Goal: Information Seeking & Learning: Understand process/instructions

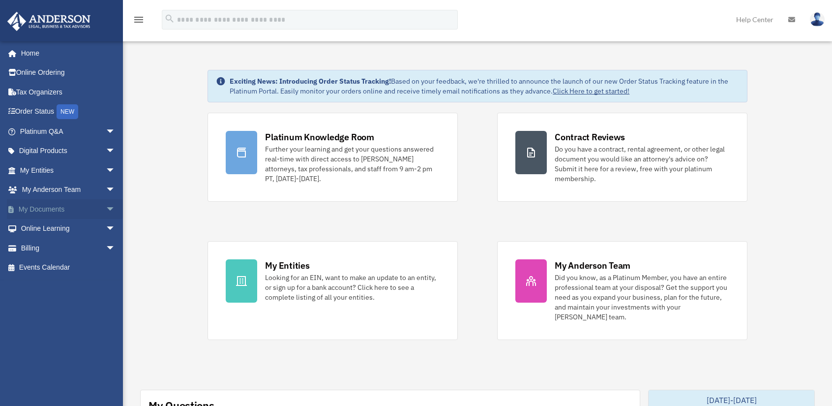
click at [106, 211] on span "arrow_drop_down" at bounding box center [116, 209] width 20 height 20
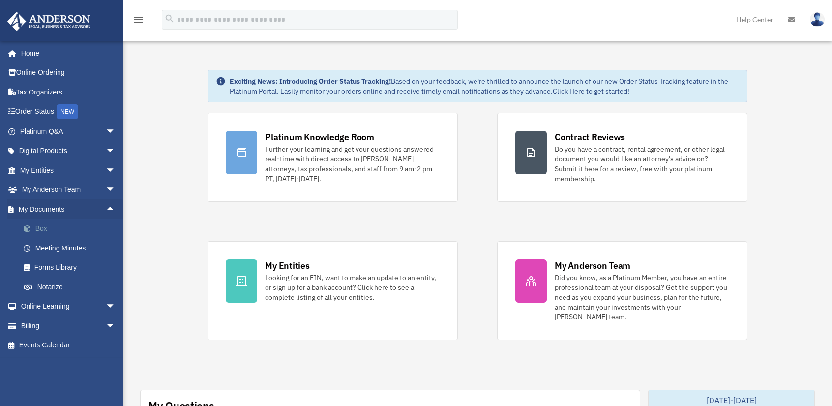
click at [39, 231] on link "Box" at bounding box center [72, 229] width 117 height 20
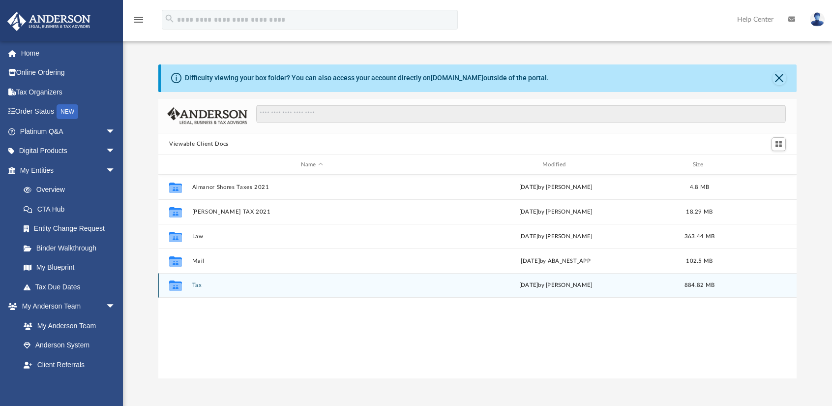
scroll to position [49, 0]
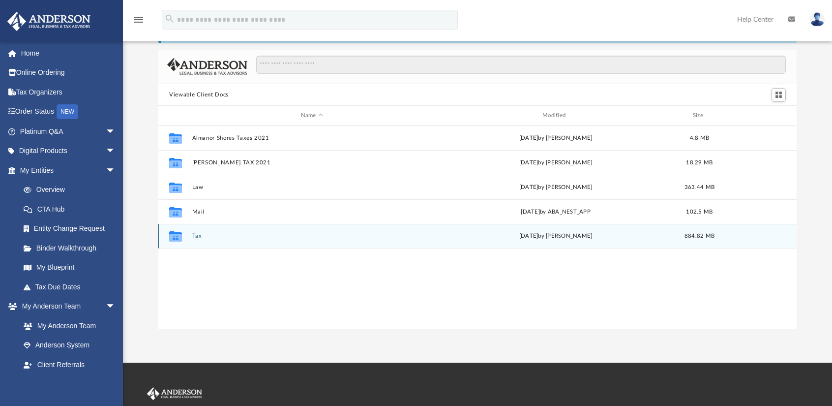
click at [194, 236] on button "Tax" at bounding box center [312, 236] width 240 height 6
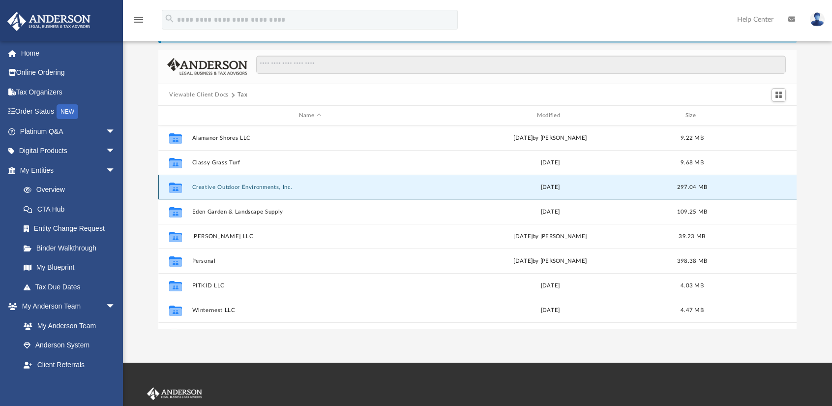
click at [202, 186] on button "Creative Outdoor Environments, Inc." at bounding box center [310, 187] width 236 height 6
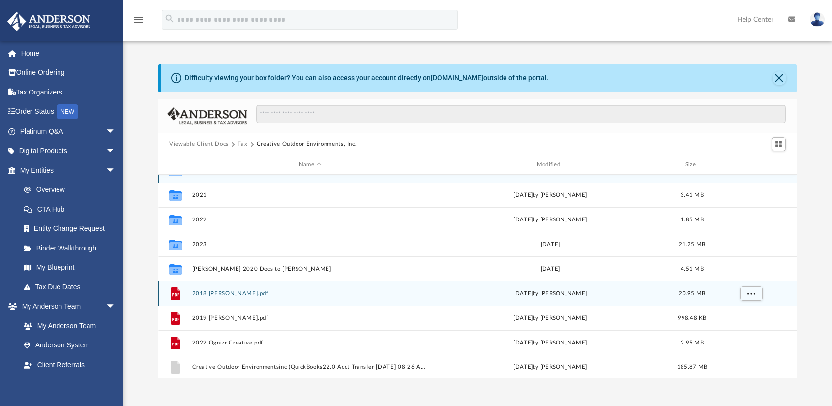
scroll to position [0, 0]
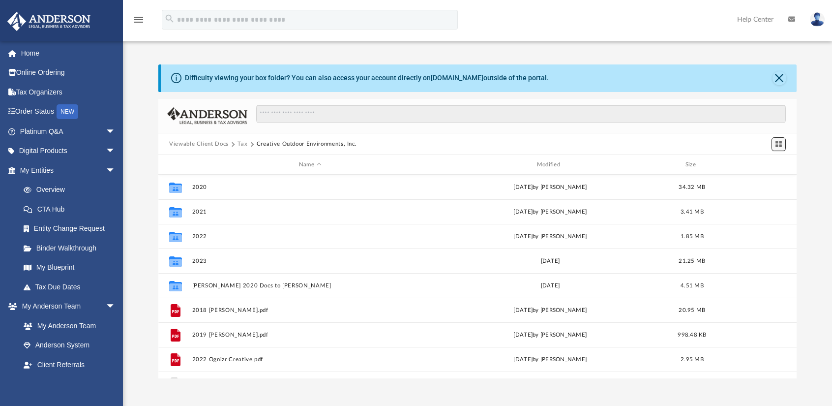
click at [780, 146] on span "Switch to Grid View" at bounding box center [779, 144] width 8 height 8
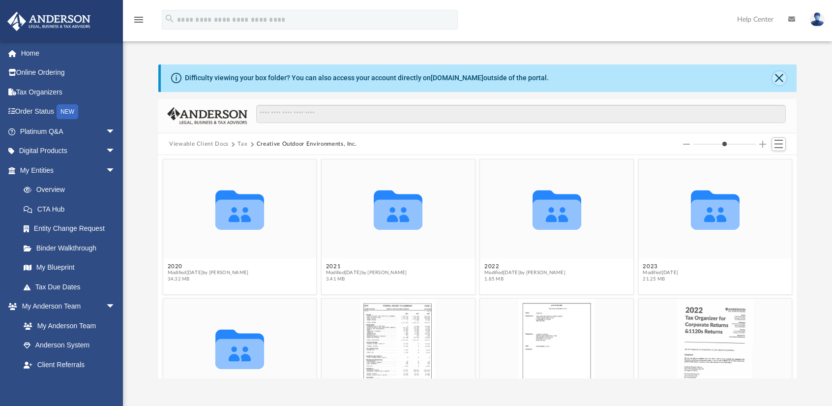
click at [778, 80] on button "Close" at bounding box center [780, 78] width 14 height 14
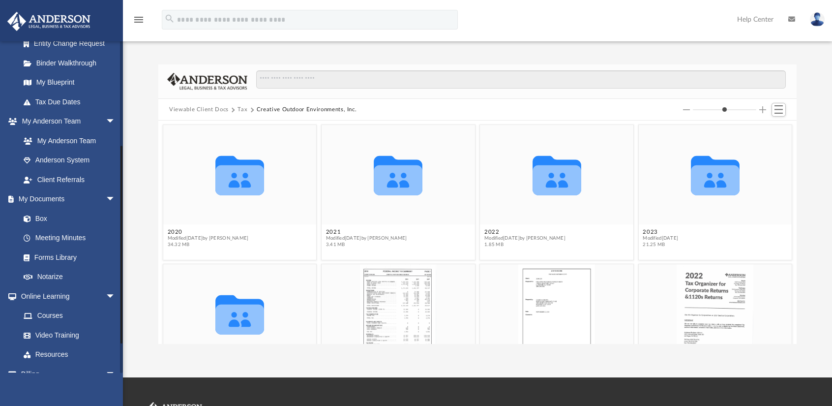
scroll to position [197, 0]
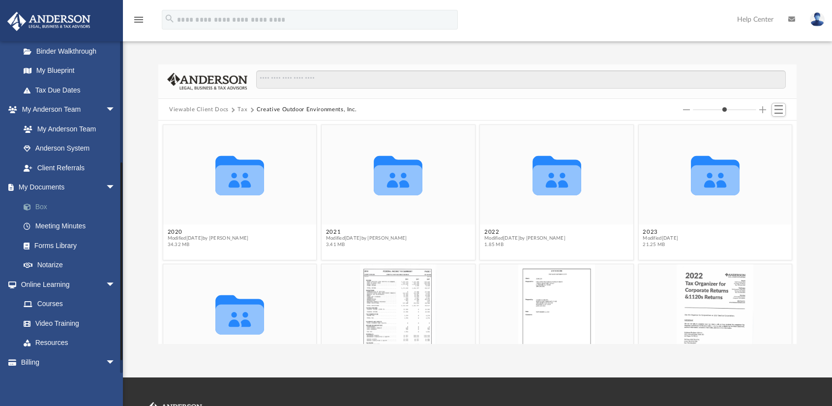
click at [35, 209] on link "Box" at bounding box center [72, 207] width 117 height 20
click at [44, 208] on link "Box" at bounding box center [72, 207] width 117 height 20
click at [243, 109] on button "Tax" at bounding box center [243, 109] width 10 height 9
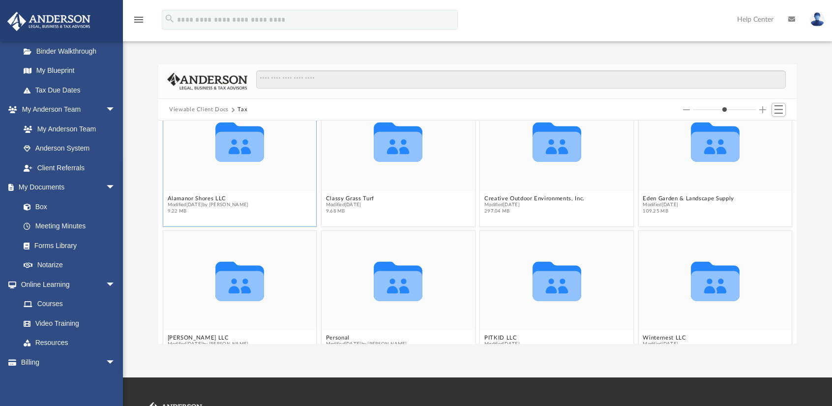
scroll to position [49, 0]
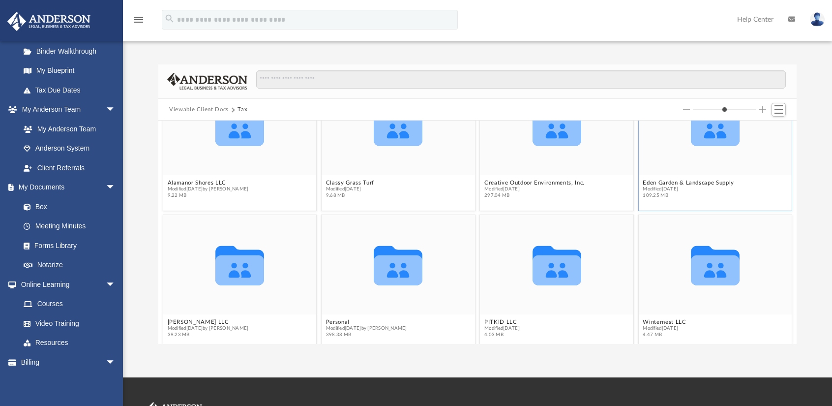
click at [694, 165] on div "Collaborated Folder" at bounding box center [715, 126] width 153 height 100
click at [708, 138] on icon "grid" at bounding box center [715, 131] width 49 height 30
click at [662, 191] on span "Modified Wed Oct 2 2024" at bounding box center [689, 189] width 92 height 6
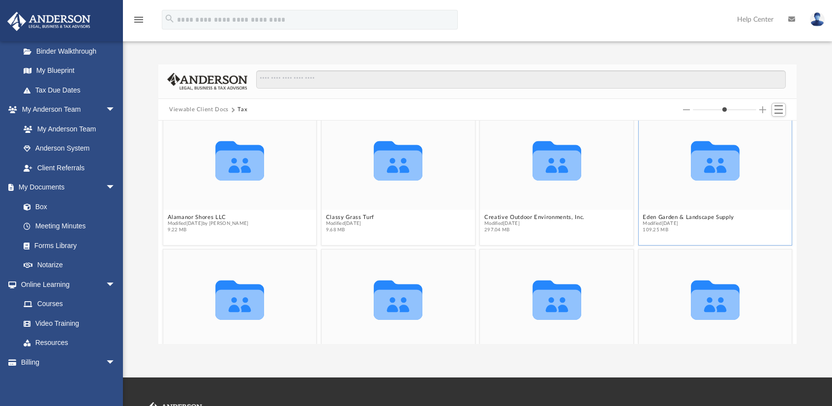
scroll to position [0, 0]
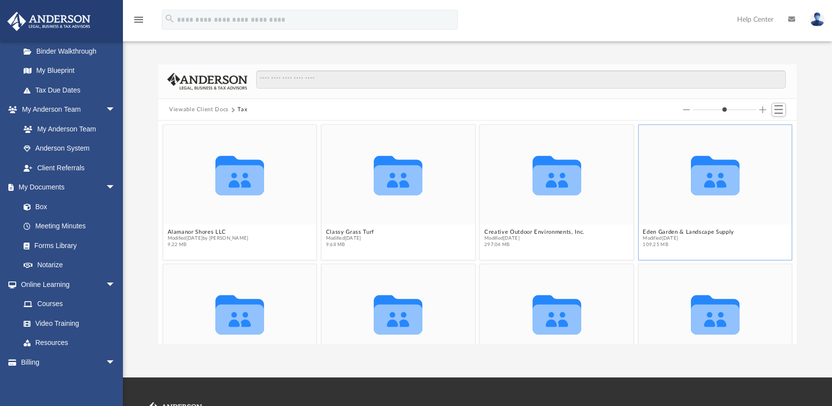
click at [698, 174] on icon "grid" at bounding box center [715, 180] width 49 height 30
click at [656, 199] on div "Collaborated Folder" at bounding box center [715, 175] width 153 height 100
click at [219, 109] on button "Viewable Client Docs" at bounding box center [199, 109] width 60 height 9
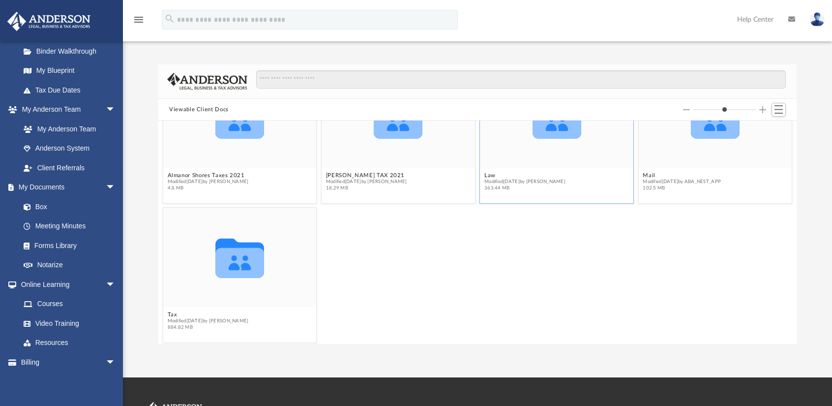
scroll to position [59, 0]
click at [251, 266] on icon "grid" at bounding box center [239, 261] width 49 height 30
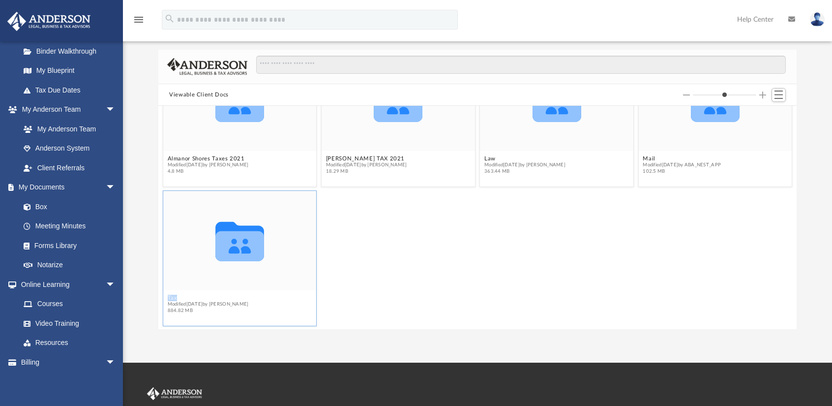
scroll to position [0, 0]
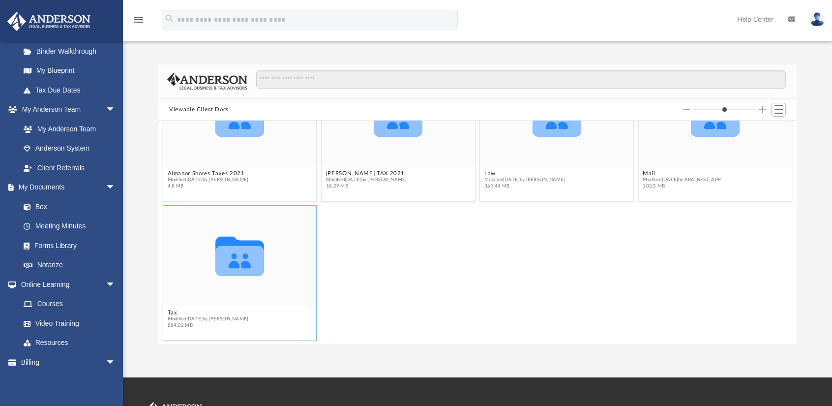
drag, startPoint x: 227, startPoint y: 258, endPoint x: 230, endPoint y: 268, distance: 10.4
click at [230, 268] on icon "grid" at bounding box center [239, 261] width 49 height 30
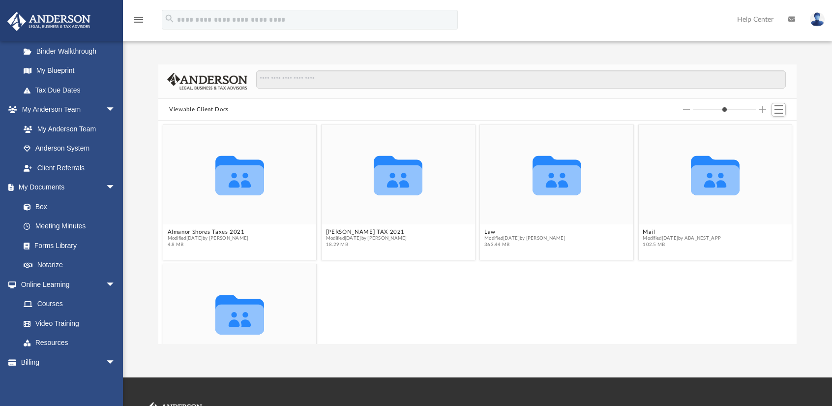
click at [211, 109] on button "Viewable Client Docs" at bounding box center [199, 109] width 60 height 9
click at [779, 109] on span "Switch to List View" at bounding box center [779, 109] width 8 height 8
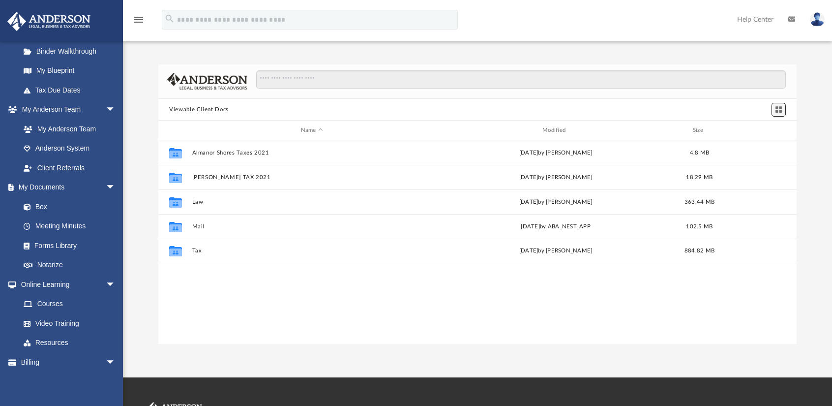
scroll to position [216, 631]
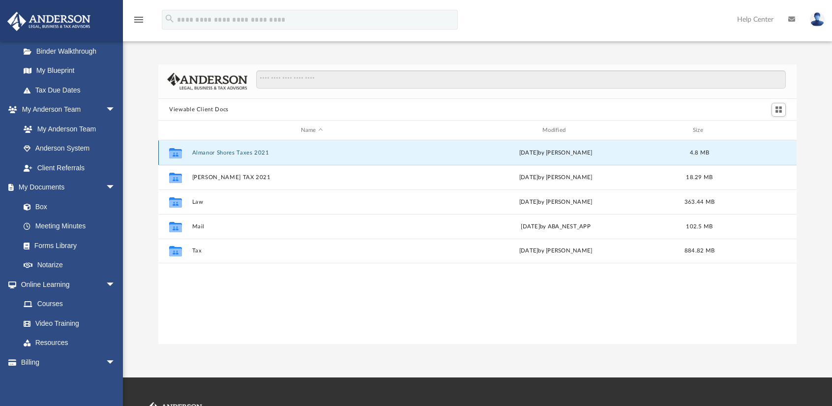
click at [259, 154] on button "Almanor Shores Taxes 2021" at bounding box center [312, 153] width 240 height 6
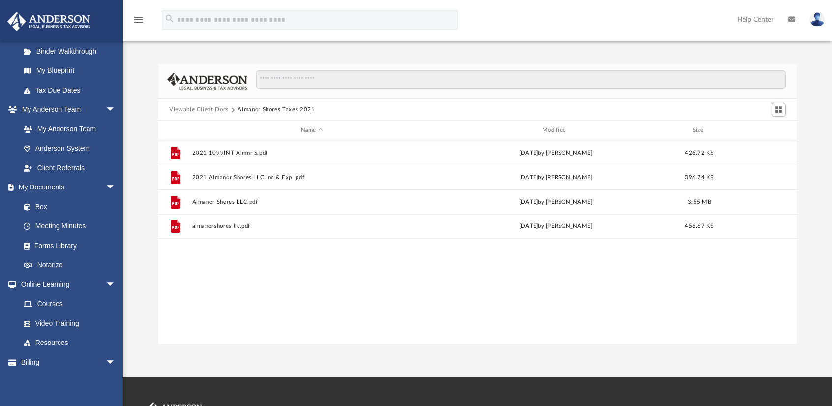
click at [194, 111] on button "Viewable Client Docs" at bounding box center [199, 109] width 60 height 9
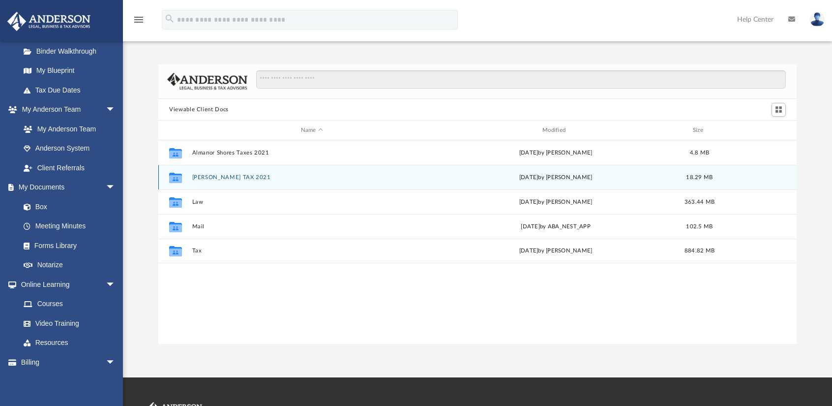
click at [214, 178] on button "COE TAX 2021" at bounding box center [312, 177] width 240 height 6
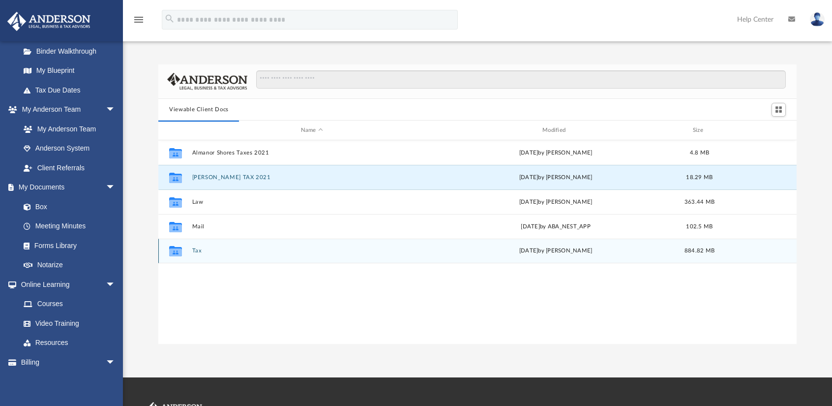
click at [192, 252] on button "Tax" at bounding box center [312, 251] width 240 height 6
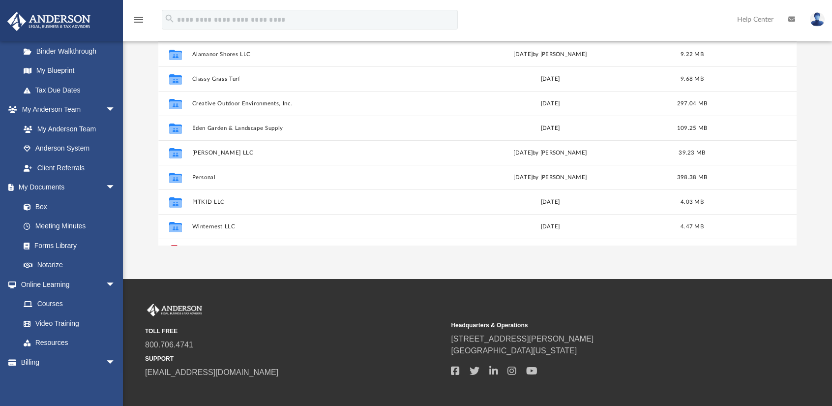
scroll to position [49, 0]
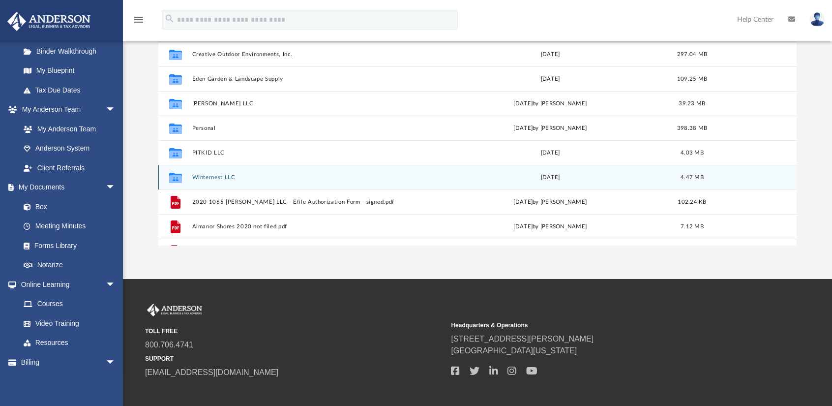
click at [204, 176] on button "Winternest LLC" at bounding box center [310, 177] width 236 height 6
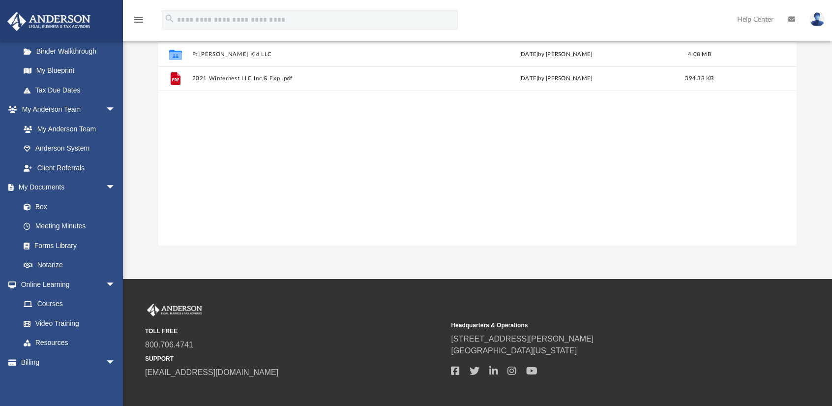
scroll to position [0, 0]
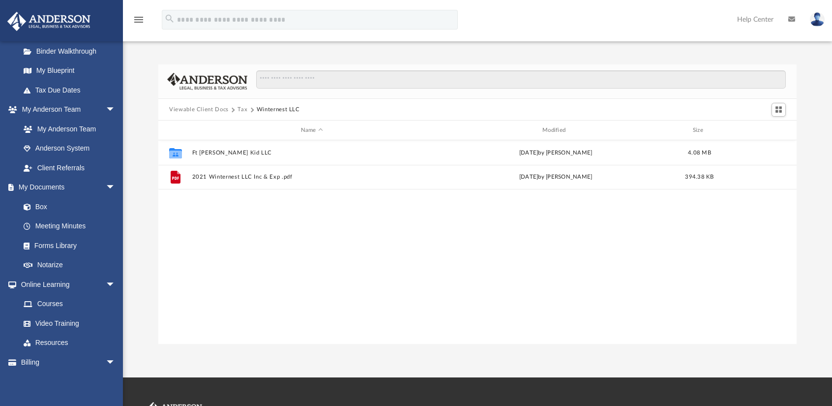
click at [214, 110] on button "Viewable Client Docs" at bounding box center [199, 109] width 60 height 9
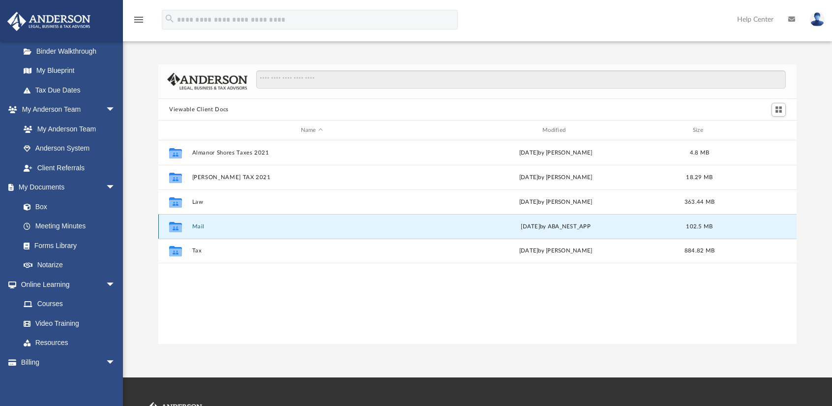
click at [202, 228] on button "Mail" at bounding box center [312, 226] width 240 height 6
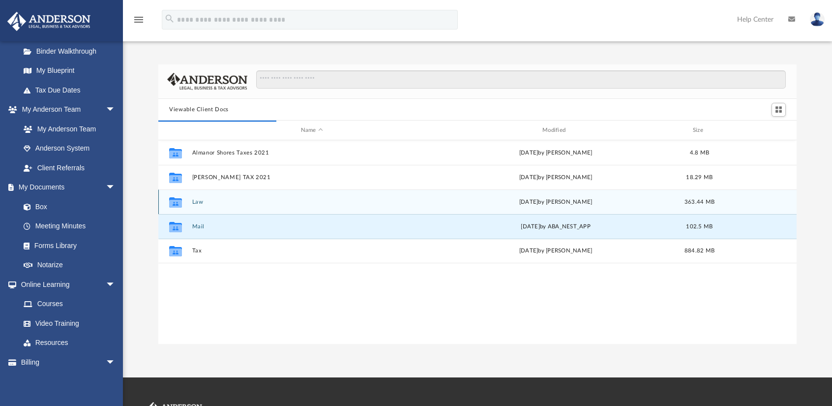
click at [192, 200] on div "Collaborated Folder Law Mon Jun 23 2025 by Cat Hernandez Sarmiento 363.44 MB" at bounding box center [477, 201] width 639 height 25
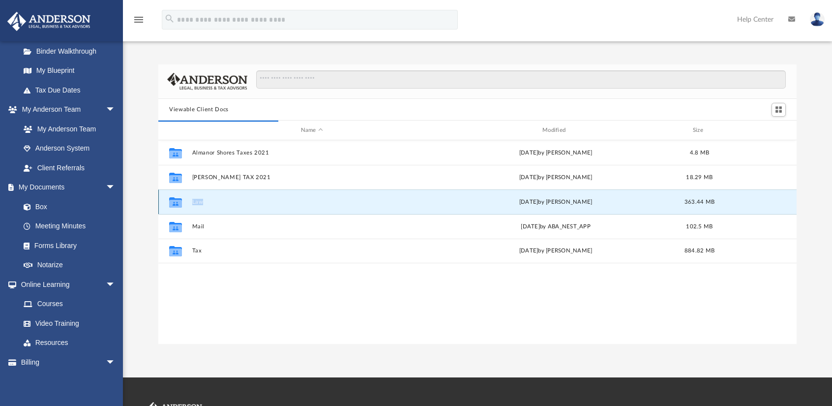
click at [192, 200] on div "Collaborated Folder Law Mon Jun 23 2025 by Cat Hernandez Sarmiento 363.44 MB" at bounding box center [477, 201] width 639 height 25
click at [251, 204] on button "Law" at bounding box center [312, 202] width 240 height 6
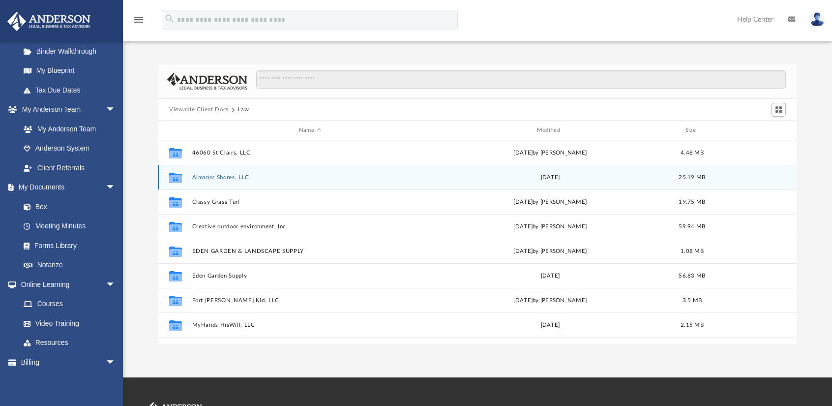
click at [230, 178] on button "Almanor Shores, LLC" at bounding box center [310, 177] width 236 height 6
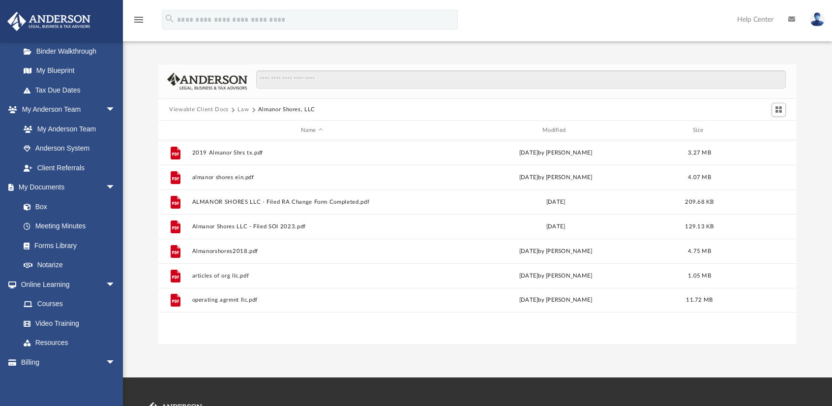
click at [244, 111] on button "Law" at bounding box center [243, 109] width 11 height 9
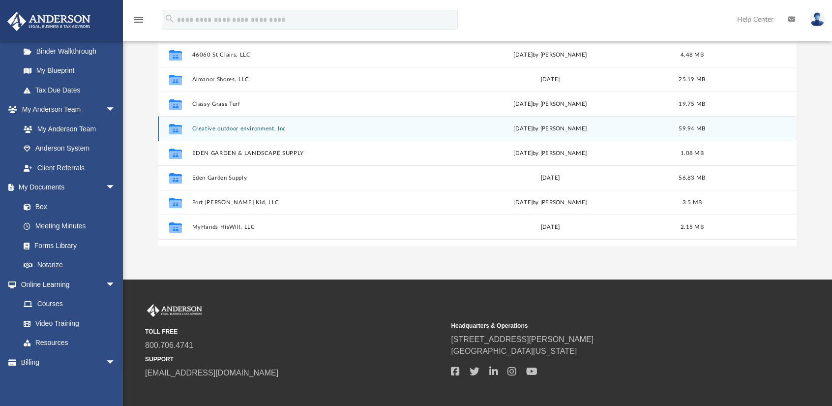
click at [188, 126] on div "Collaborated Folder Creative outdoor environment, Inc Thu Jan 23 2025 by Cat He…" at bounding box center [477, 128] width 639 height 25
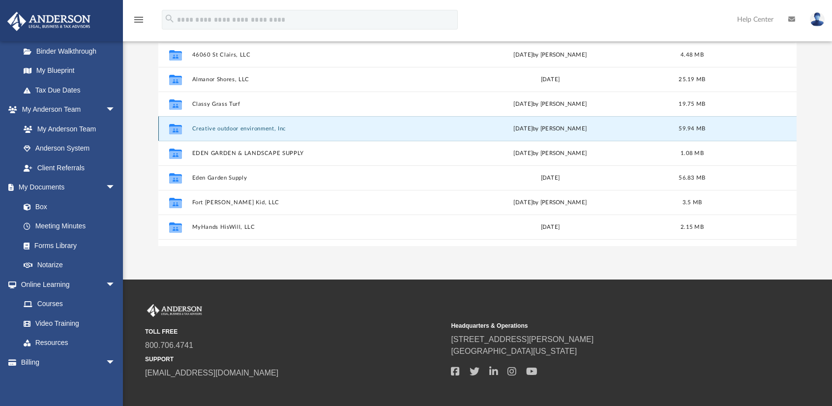
click at [200, 127] on button "Creative outdoor environment, Inc" at bounding box center [310, 128] width 236 height 6
click at [171, 132] on icon "grid" at bounding box center [175, 130] width 13 height 8
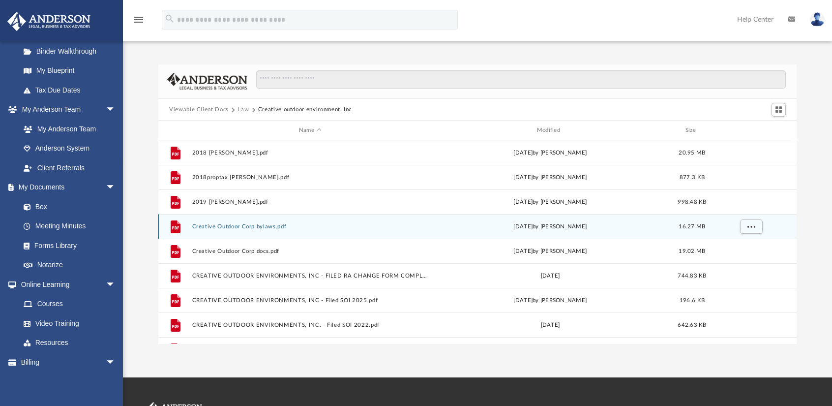
click at [243, 110] on button "Law" at bounding box center [243, 109] width 11 height 9
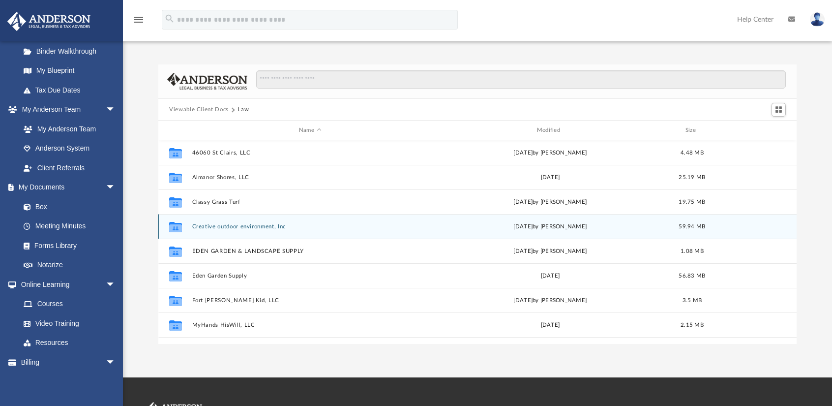
click at [210, 110] on button "Viewable Client Docs" at bounding box center [199, 109] width 60 height 9
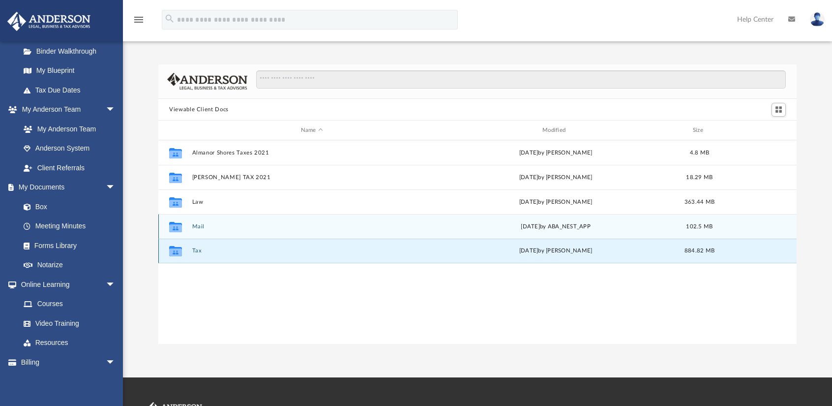
click at [206, 251] on button "Tax" at bounding box center [312, 251] width 240 height 6
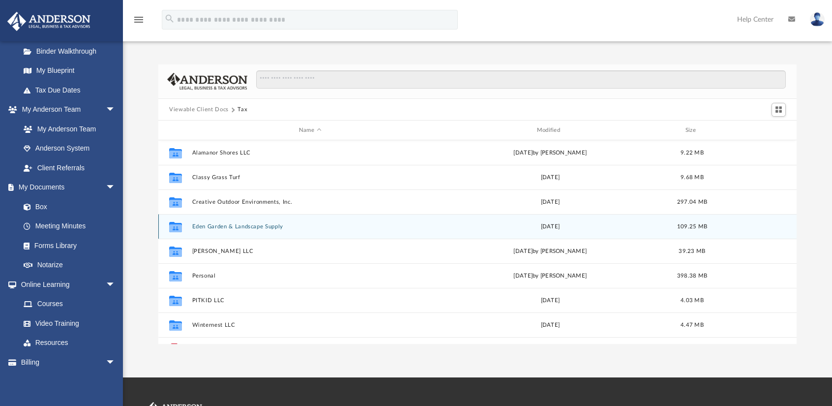
click at [258, 226] on button "Eden Garden & Landscape Supply" at bounding box center [310, 226] width 236 height 6
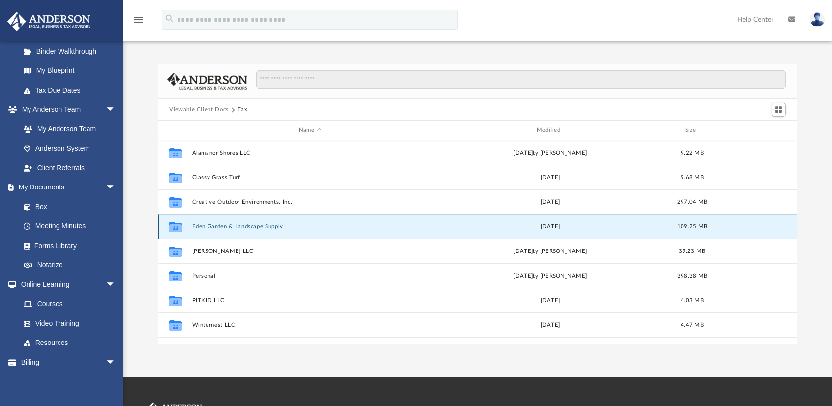
click at [258, 226] on button "Eden Garden & Landscape Supply" at bounding box center [310, 226] width 236 height 6
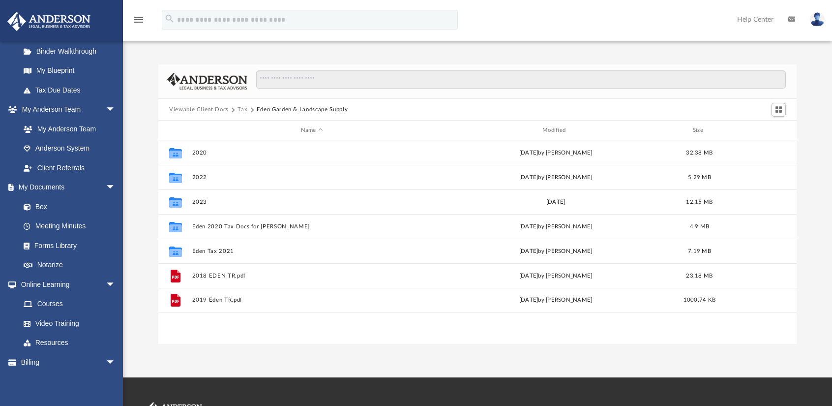
click at [243, 106] on button "Tax" at bounding box center [243, 109] width 10 height 9
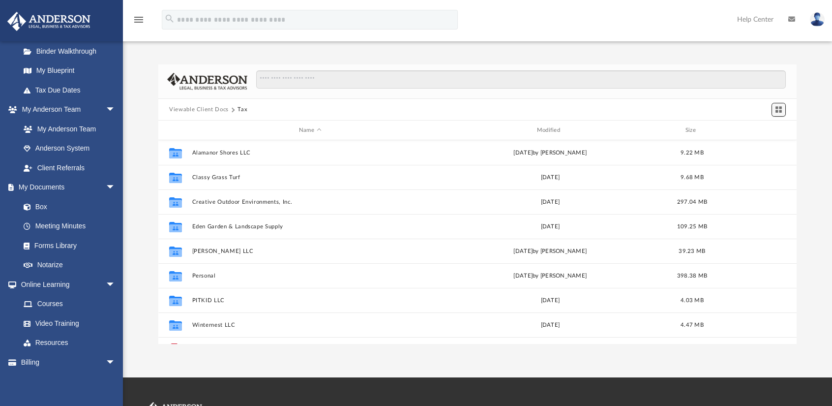
click at [781, 110] on span "Switch to Grid View" at bounding box center [779, 109] width 8 height 8
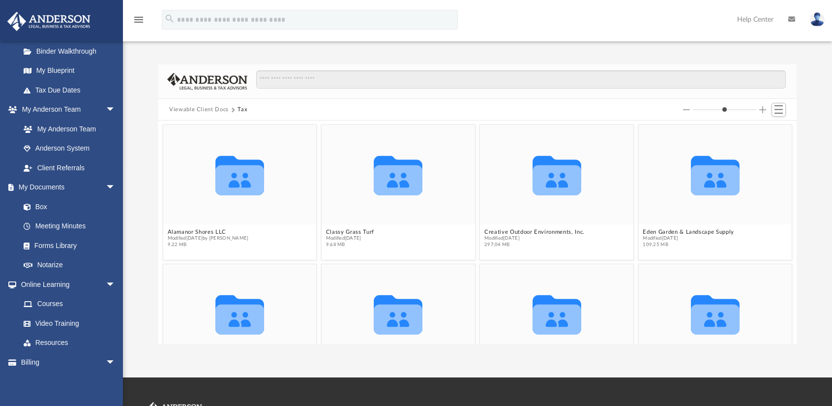
click at [207, 109] on button "Viewable Client Docs" at bounding box center [199, 109] width 60 height 9
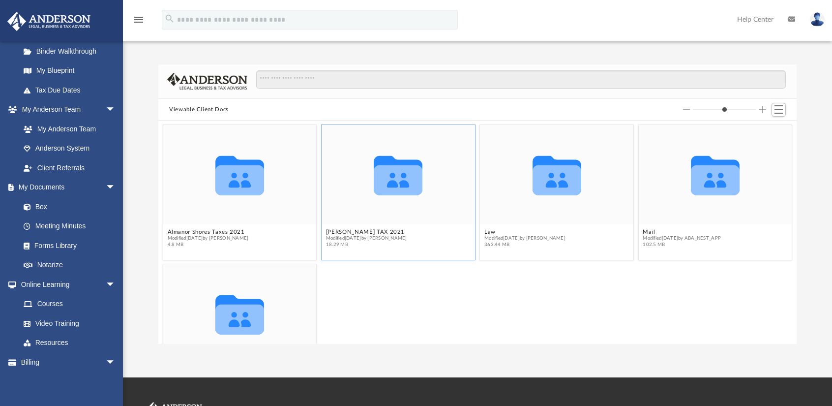
click at [401, 190] on icon "grid" at bounding box center [398, 180] width 49 height 30
click at [422, 198] on icon "Collaborated Folder" at bounding box center [398, 175] width 92 height 60
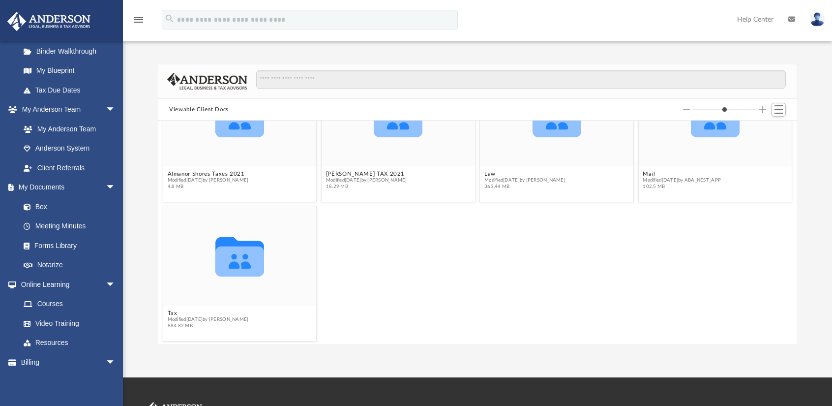
scroll to position [59, 0]
click at [257, 271] on icon "grid" at bounding box center [239, 261] width 49 height 30
click at [282, 287] on div "Collaborated Folder" at bounding box center [239, 256] width 153 height 100
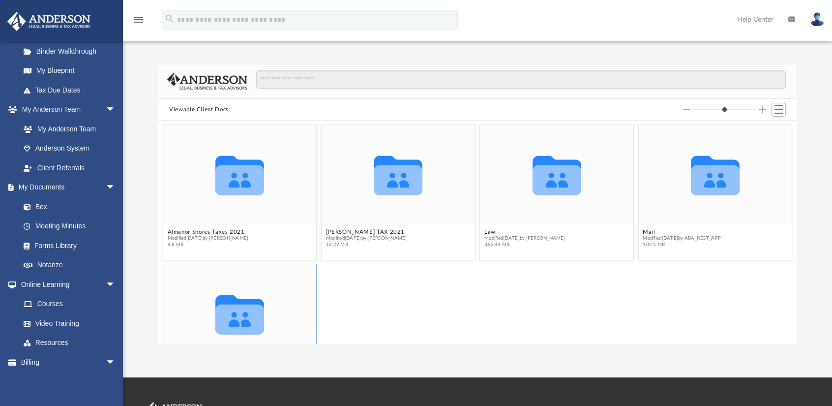
scroll to position [0, 0]
click at [219, 108] on button "Viewable Client Docs" at bounding box center [199, 109] width 60 height 9
click at [45, 206] on link "Box" at bounding box center [72, 207] width 117 height 20
click at [185, 110] on button "Viewable Client Docs" at bounding box center [199, 109] width 60 height 9
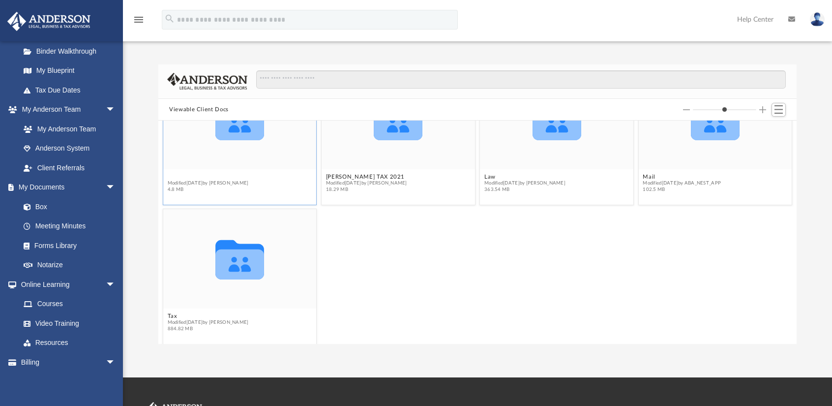
scroll to position [59, 0]
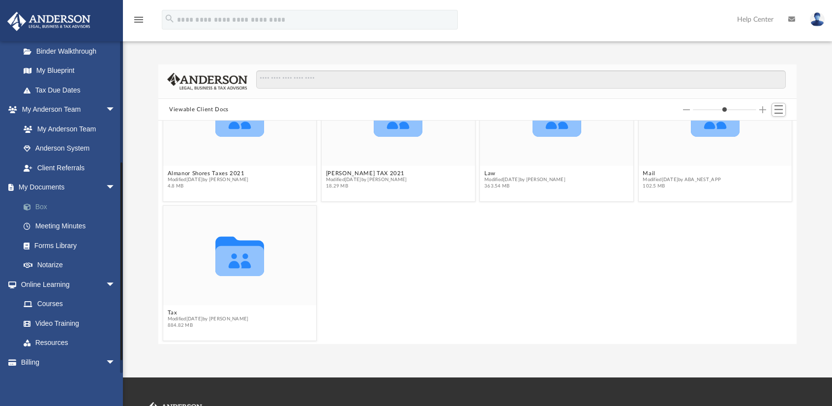
click at [45, 208] on link "Box" at bounding box center [72, 207] width 117 height 20
click at [54, 241] on link "Forms Library" at bounding box center [72, 246] width 117 height 20
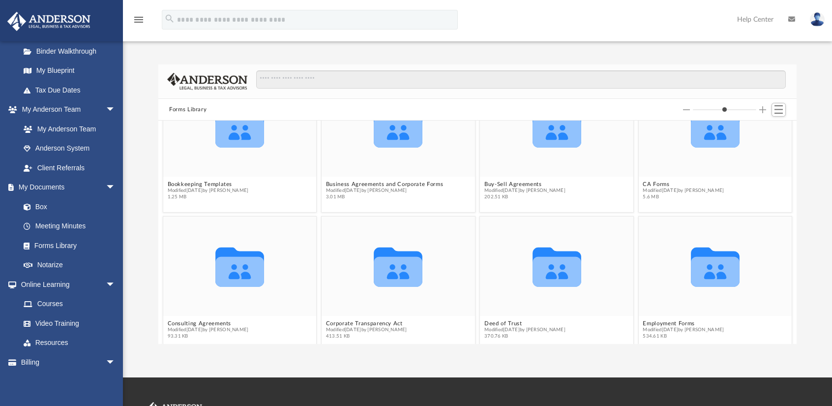
scroll to position [197, 0]
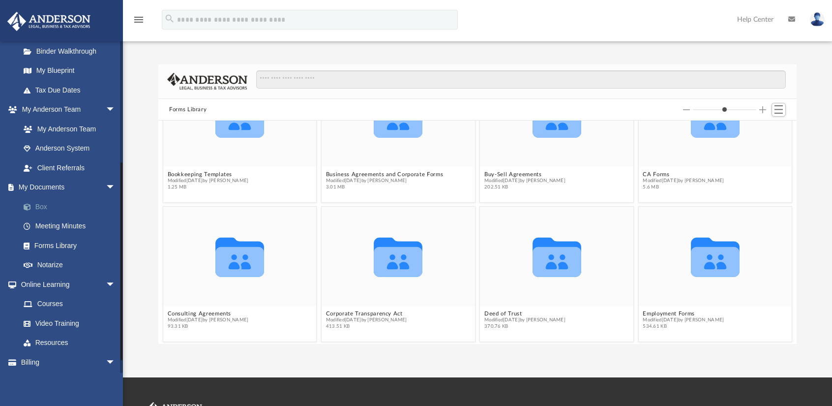
click at [39, 206] on link "Box" at bounding box center [72, 207] width 117 height 20
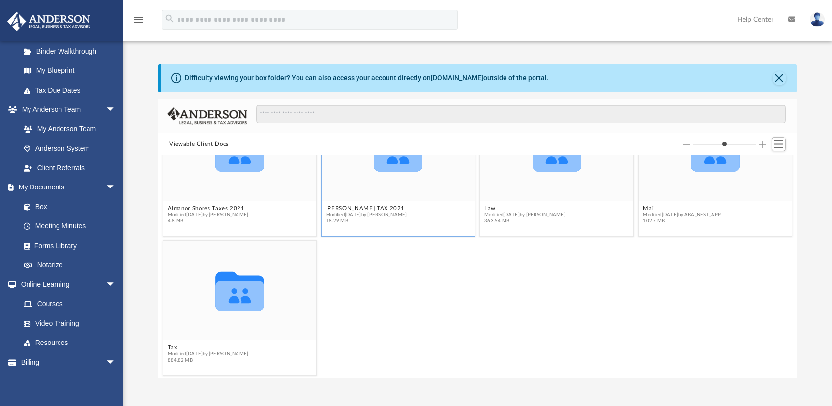
scroll to position [59, 0]
click at [781, 80] on button "Close" at bounding box center [780, 78] width 14 height 14
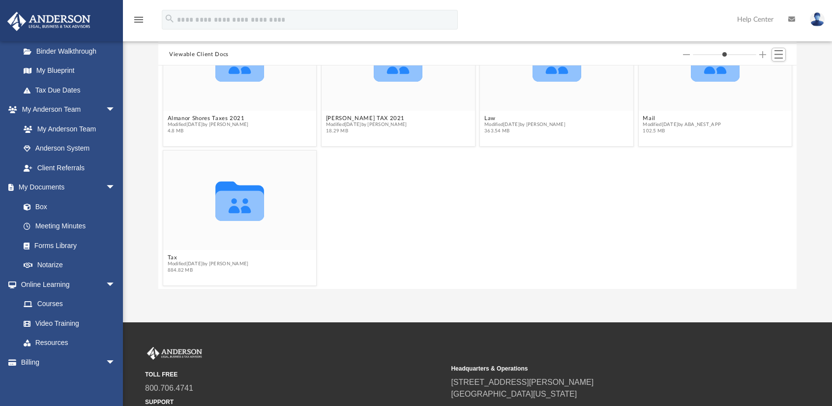
scroll to position [0, 0]
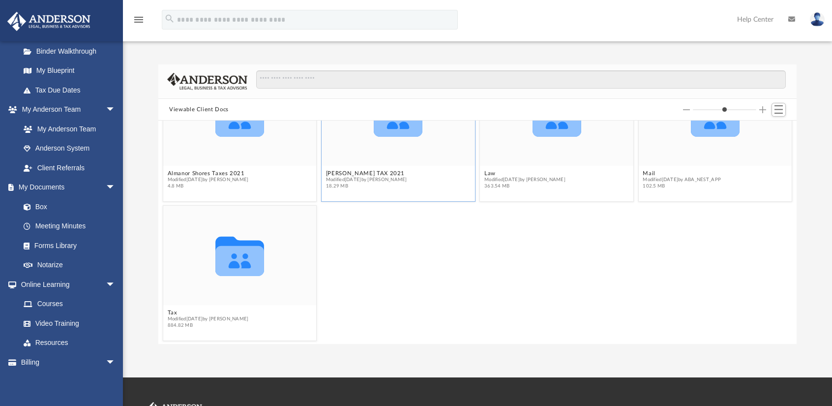
click at [393, 148] on div "Collaborated Folder" at bounding box center [398, 116] width 153 height 100
click at [183, 109] on button "Viewable Client Docs" at bounding box center [199, 109] width 60 height 9
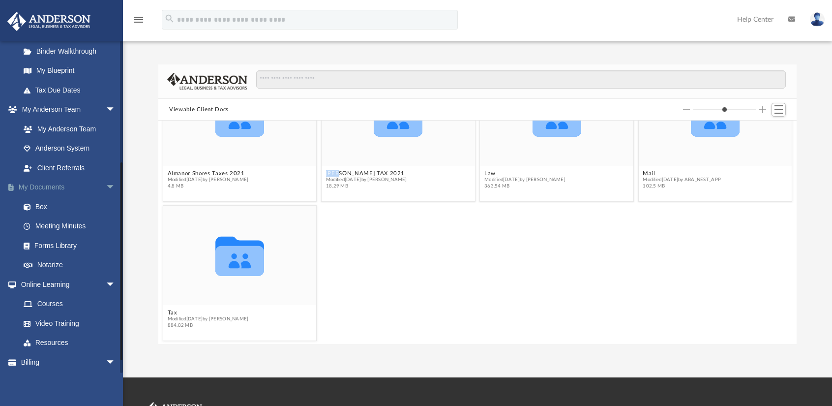
click at [50, 188] on link "My Documents arrow_drop_down" at bounding box center [68, 188] width 123 height 20
click at [57, 228] on link "Meeting Minutes" at bounding box center [72, 226] width 117 height 20
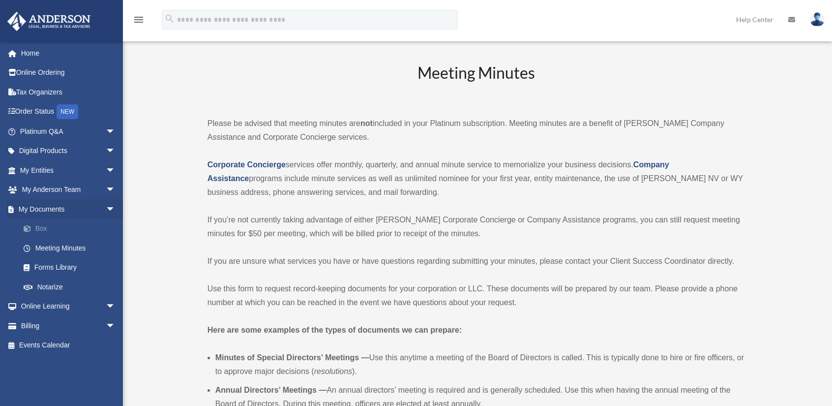
click at [43, 225] on link "Box" at bounding box center [72, 229] width 117 height 20
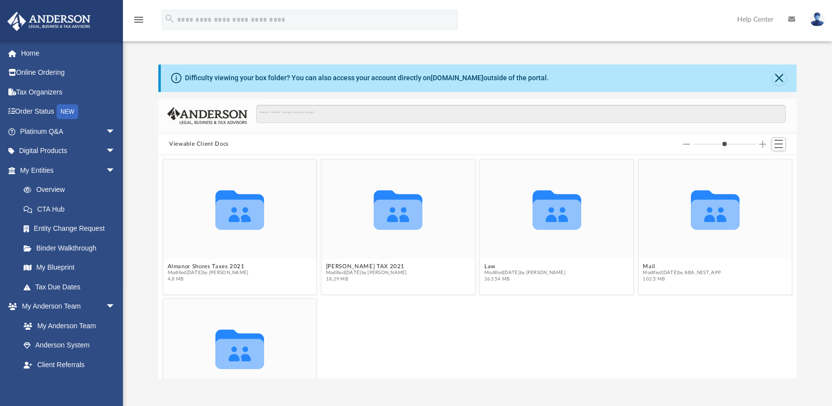
scroll to position [216, 631]
click at [274, 112] on input "Search files and folders" at bounding box center [521, 114] width 530 height 19
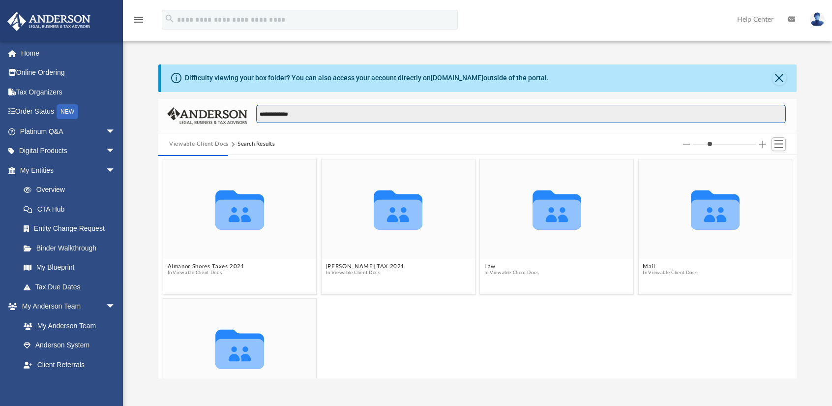
type input "**********"
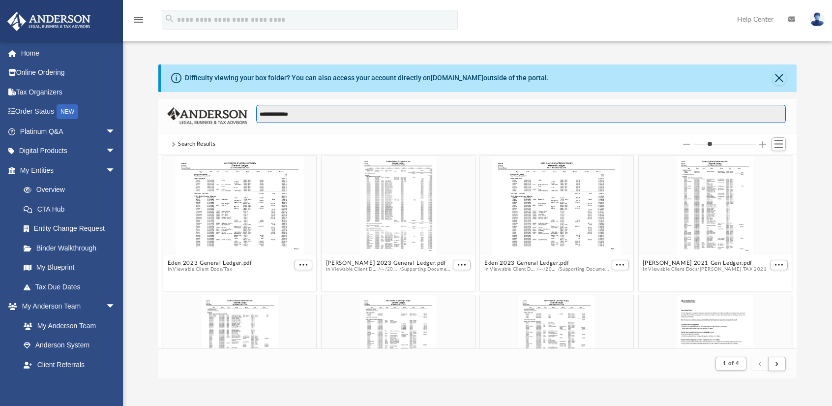
scroll to position [0, 0]
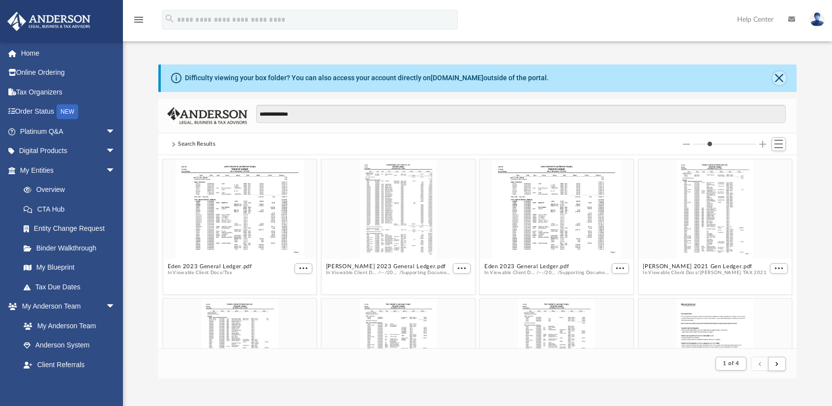
click at [780, 80] on button "Close" at bounding box center [780, 78] width 14 height 14
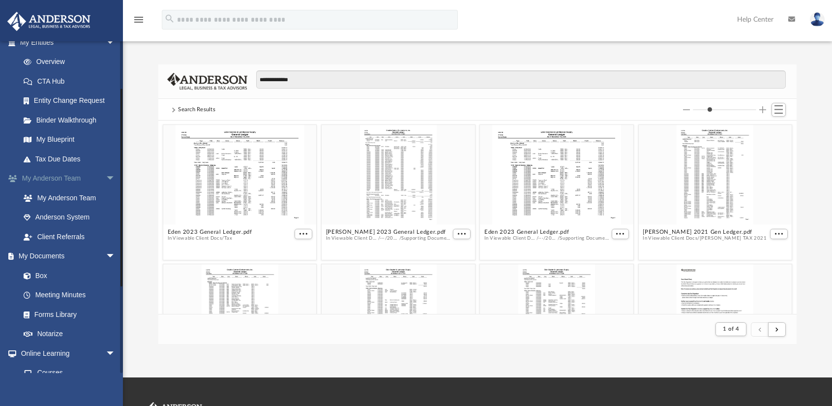
scroll to position [197, 0]
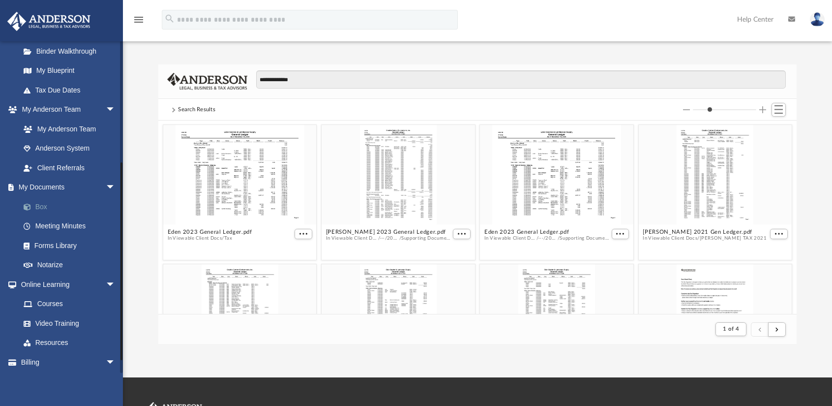
click at [41, 207] on link "Box" at bounding box center [72, 207] width 117 height 20
click at [174, 109] on span at bounding box center [173, 109] width 5 height 5
click at [166, 109] on div "Search Results" at bounding box center [477, 110] width 639 height 22
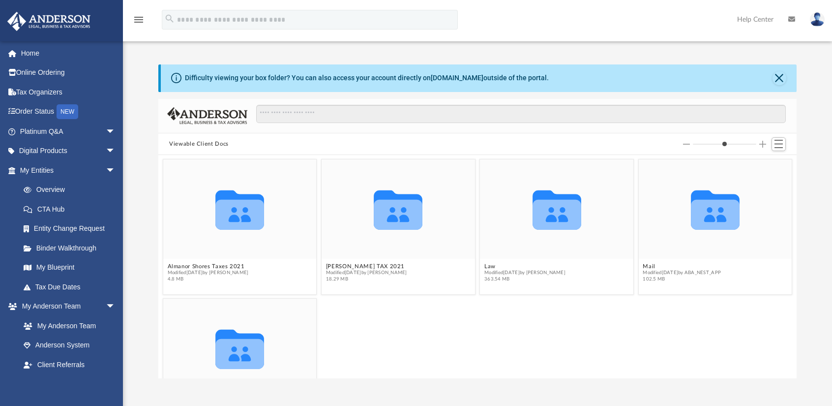
scroll to position [216, 631]
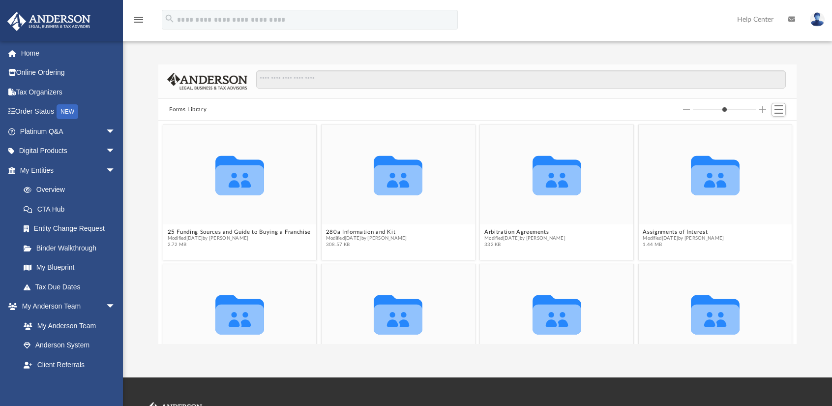
scroll to position [216, 631]
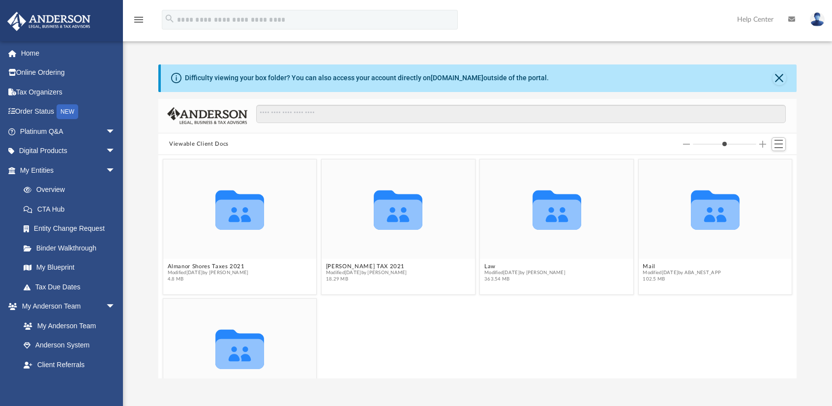
scroll to position [216, 631]
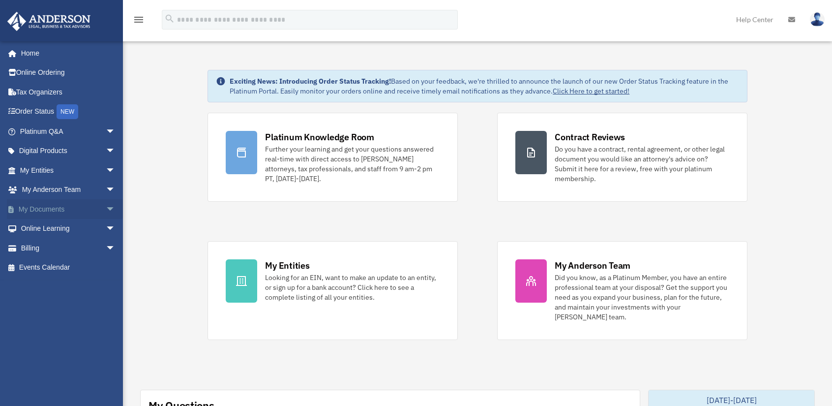
click at [106, 210] on span "arrow_drop_down" at bounding box center [116, 209] width 20 height 20
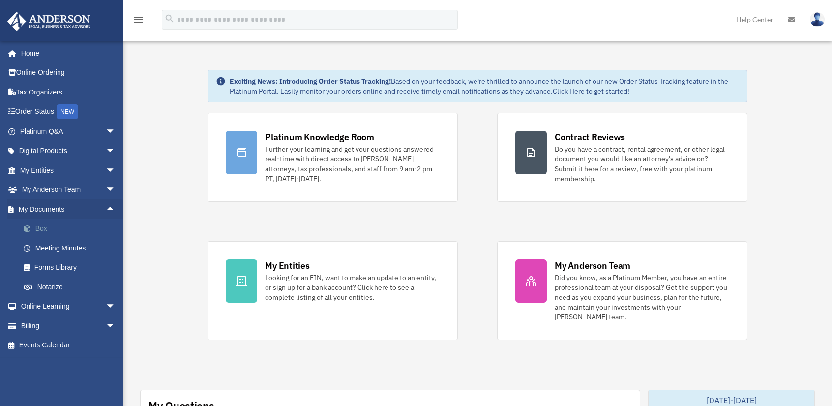
click at [41, 231] on link "Box" at bounding box center [72, 229] width 117 height 20
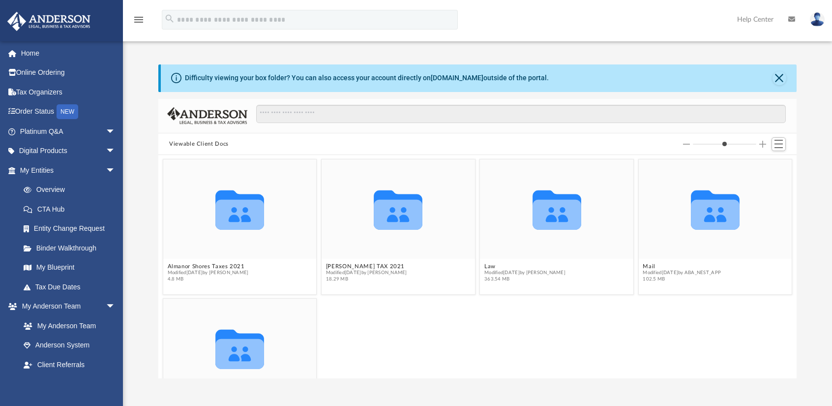
scroll to position [216, 631]
click at [779, 79] on button "Close" at bounding box center [780, 78] width 14 height 14
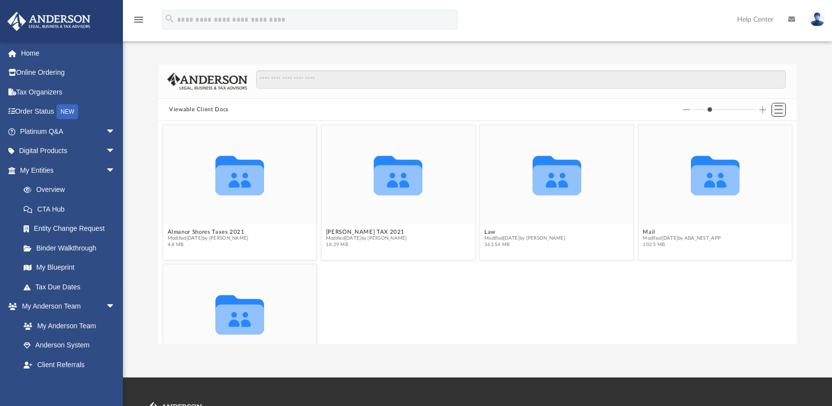
click at [780, 111] on span "Switch to List View" at bounding box center [779, 109] width 8 height 8
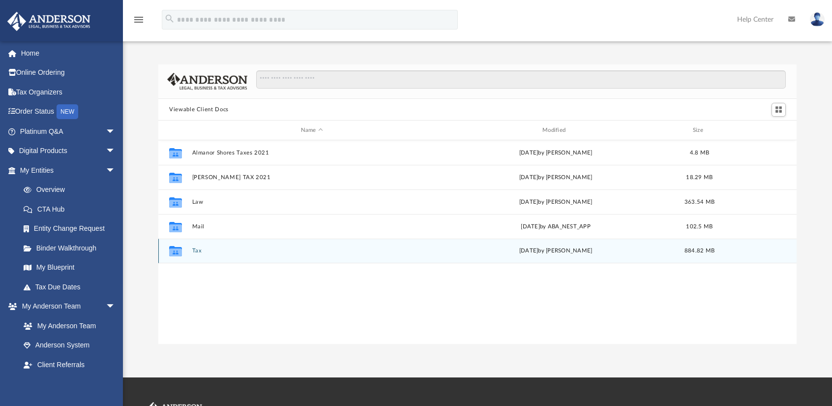
click at [205, 252] on button "Tax" at bounding box center [312, 251] width 240 height 6
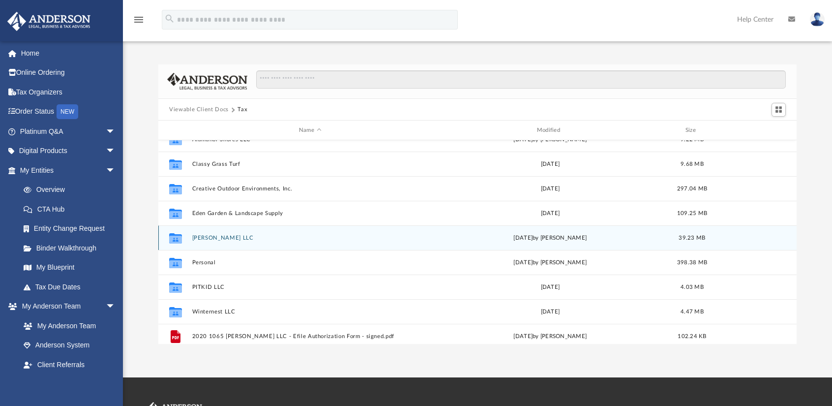
scroll to position [0, 0]
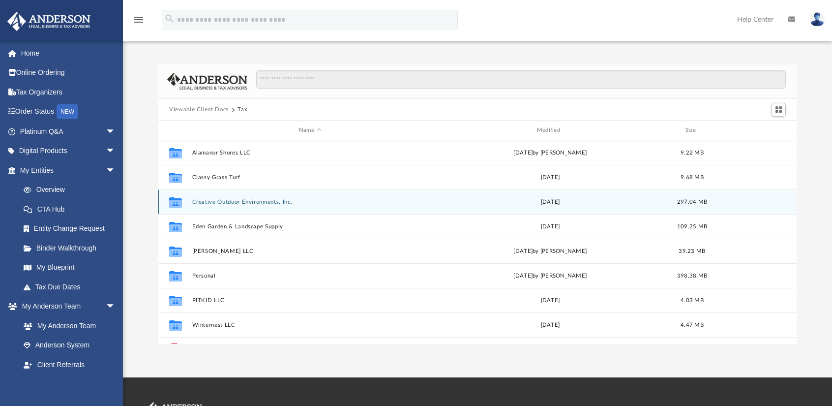
click at [283, 200] on button "Creative Outdoor Environments, Inc." at bounding box center [310, 202] width 236 height 6
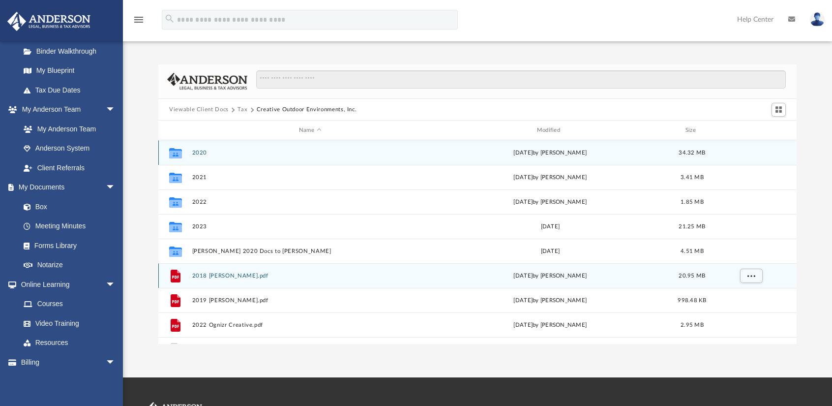
scroll to position [17, 0]
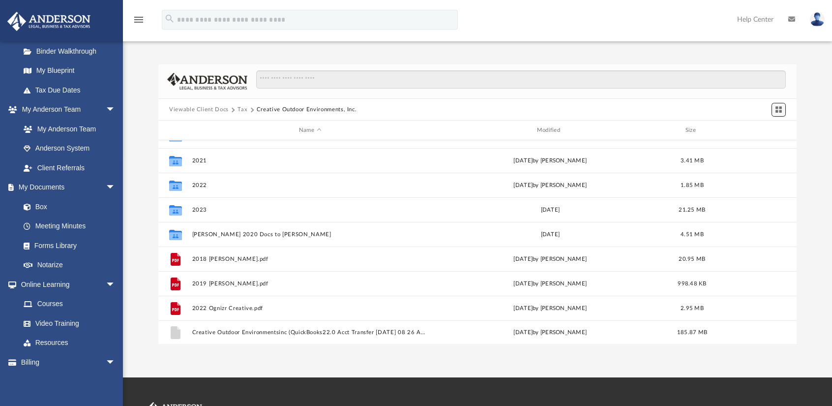
click at [776, 109] on span "Switch to Grid View" at bounding box center [779, 109] width 8 height 8
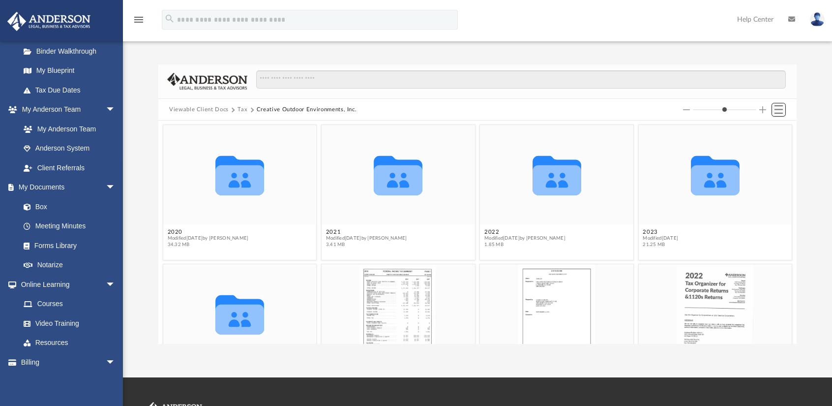
scroll to position [216, 631]
click at [776, 109] on span "Switch to List View" at bounding box center [779, 109] width 8 height 8
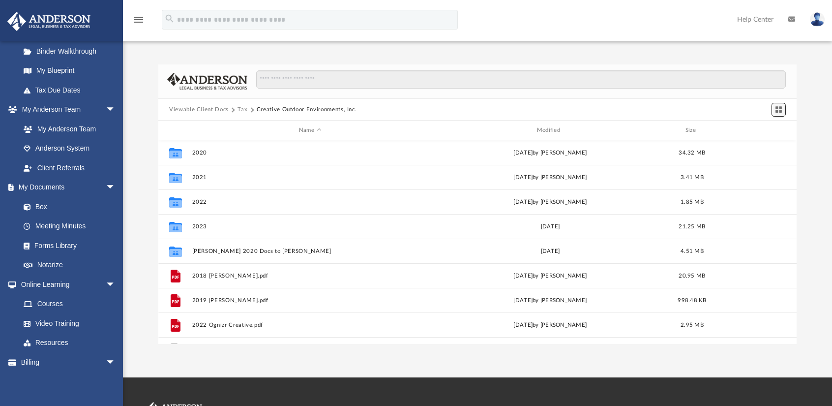
click at [776, 113] on span "Switch to Grid View" at bounding box center [779, 109] width 8 height 8
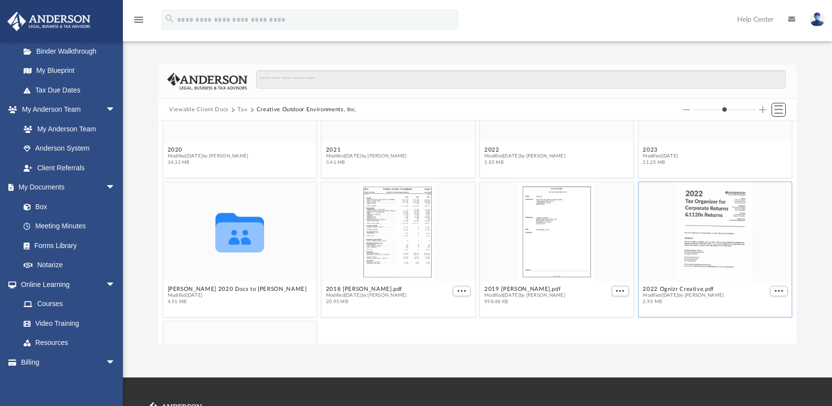
scroll to position [0, 0]
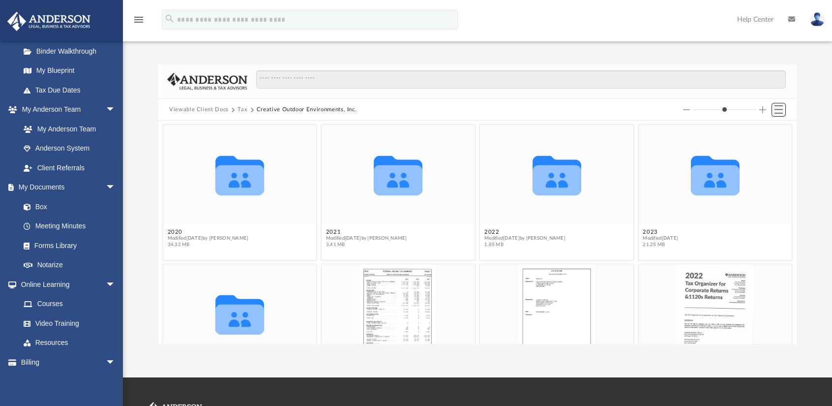
click at [779, 107] on span "Switch to List View" at bounding box center [779, 109] width 8 height 8
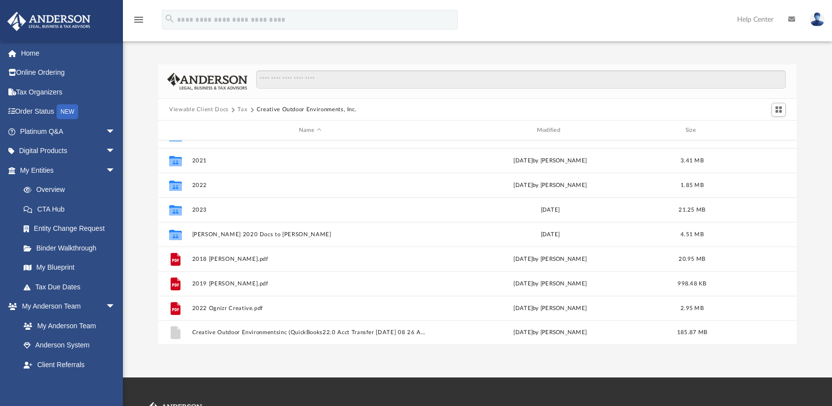
click at [765, 18] on link "Help Center" at bounding box center [755, 19] width 51 height 39
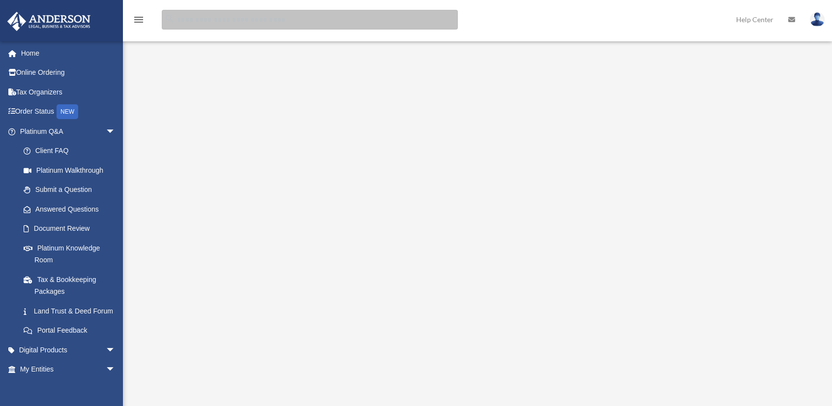
click at [421, 18] on input "search" at bounding box center [310, 20] width 296 height 20
type input "**********"
click at [336, 20] on input "**********" at bounding box center [310, 20] width 296 height 20
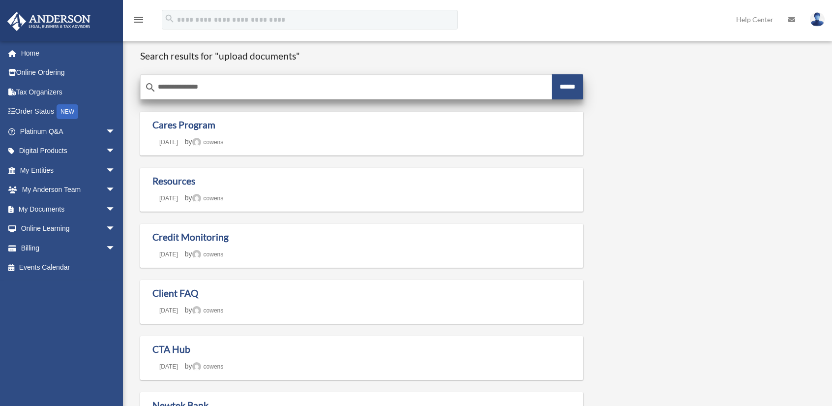
click at [558, 83] on input "******" at bounding box center [568, 86] width 32 height 25
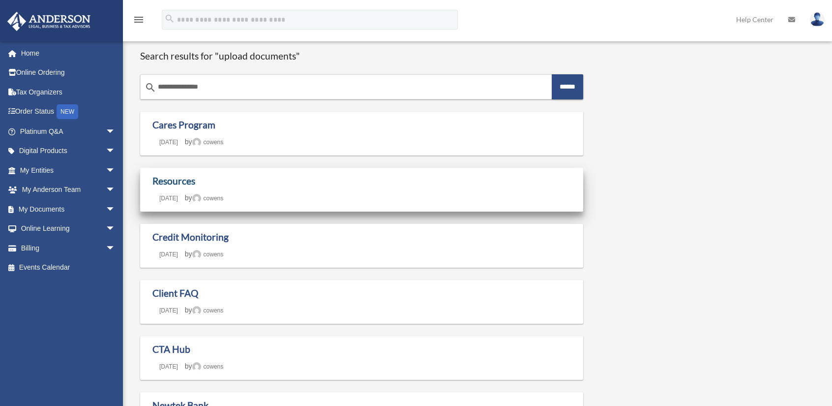
click at [186, 180] on link "Resources" at bounding box center [174, 180] width 43 height 11
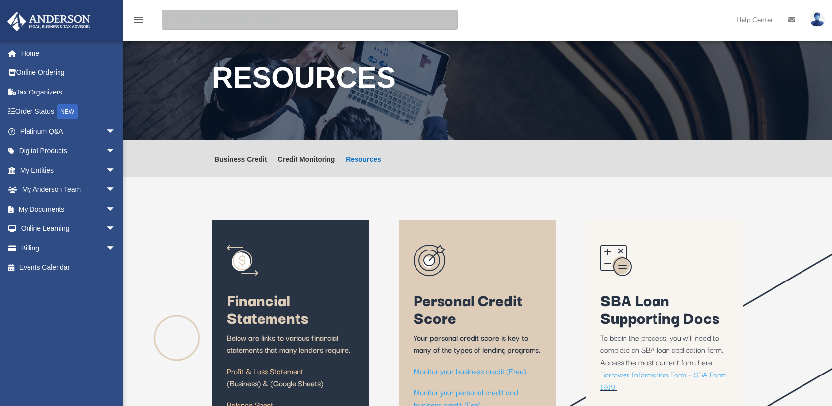
click at [269, 16] on input "search" at bounding box center [310, 20] width 296 height 20
type input "**********"
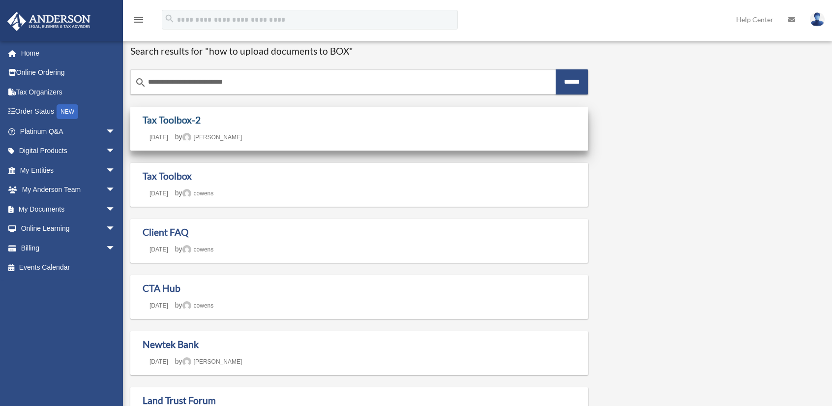
click at [177, 121] on link "Tax Toolbox-2" at bounding box center [172, 119] width 58 height 11
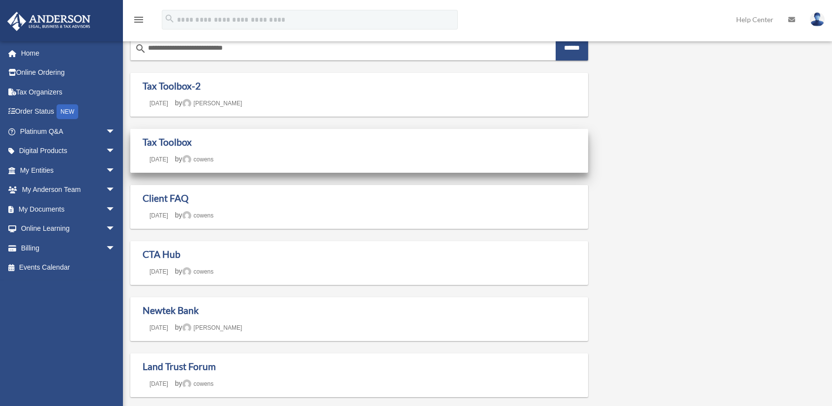
scroll to position [49, 0]
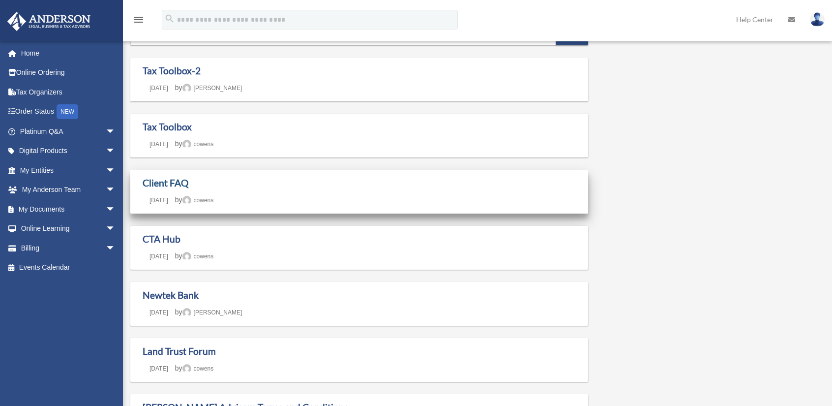
click at [170, 181] on link "Client FAQ" at bounding box center [166, 182] width 46 height 11
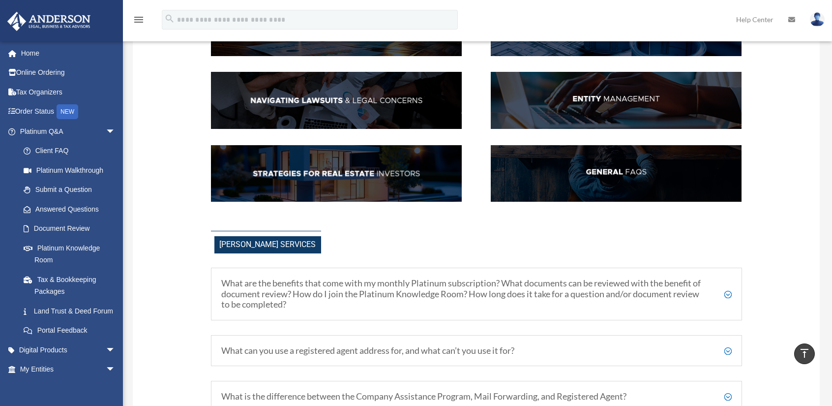
scroll to position [148, 0]
